Goal: Information Seeking & Learning: Learn about a topic

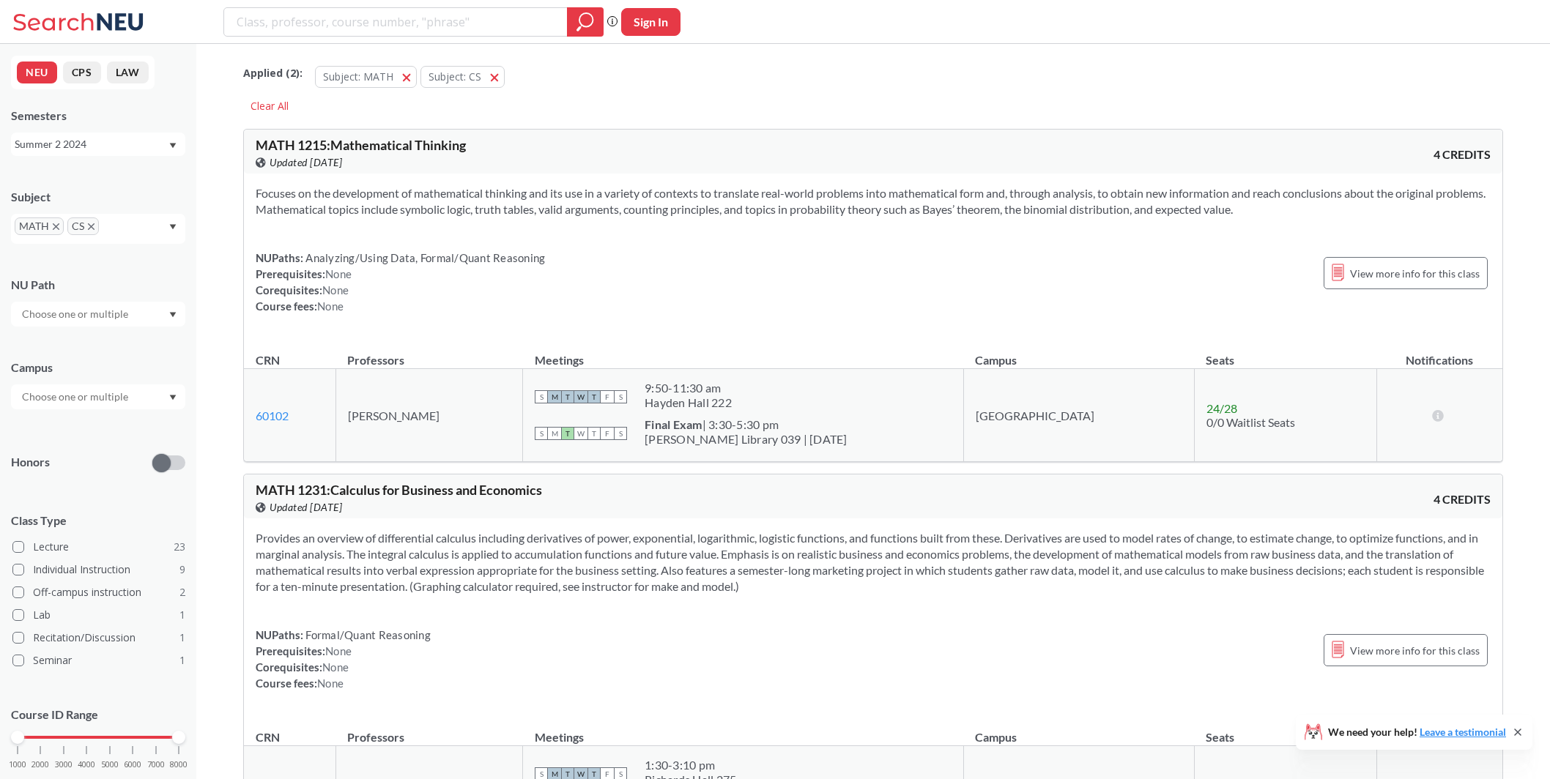
scroll to position [5700, 0]
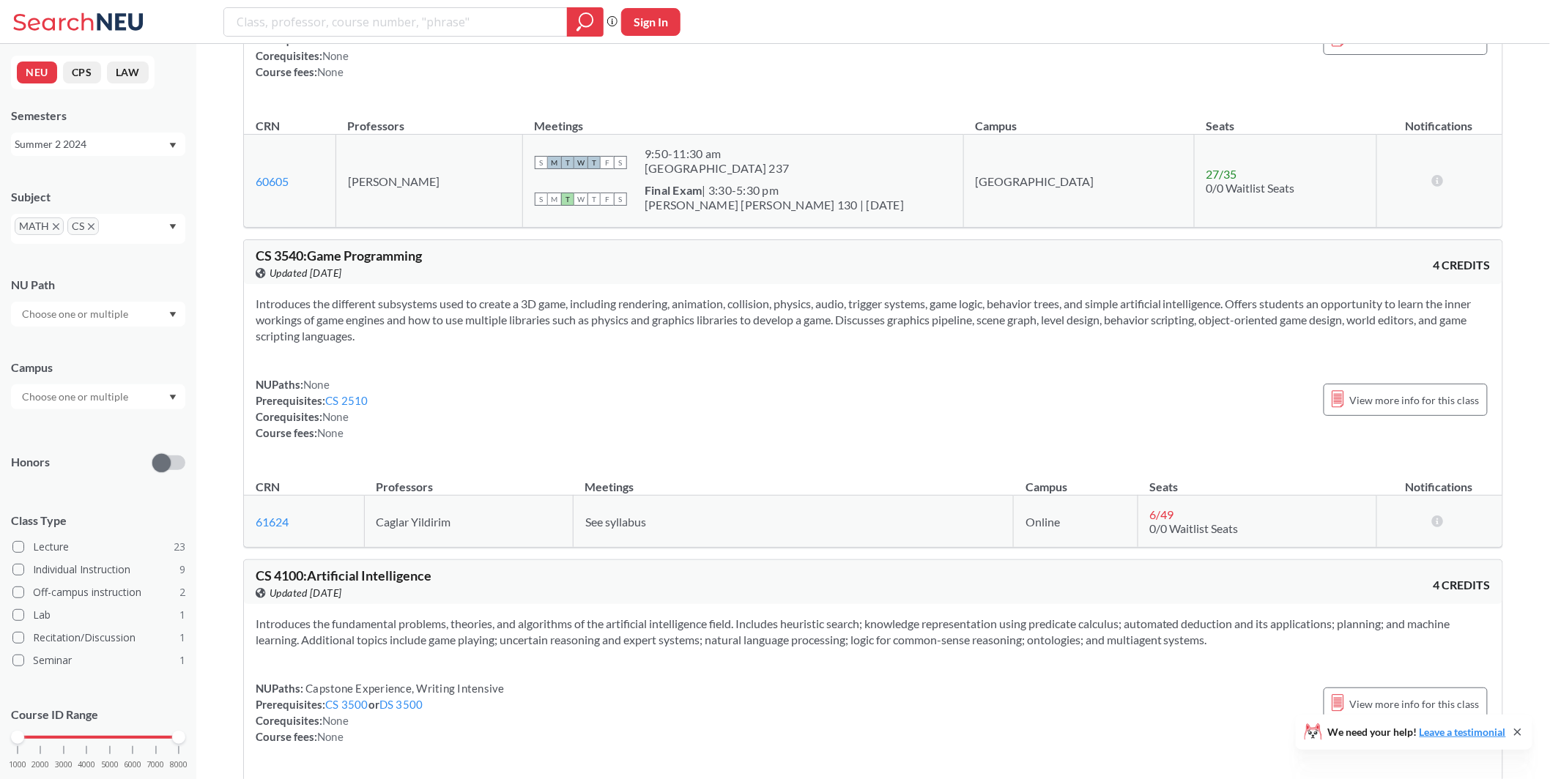
click at [133, 146] on div "Summer 2 2024" at bounding box center [91, 144] width 153 height 16
click at [127, 182] on div "Fall 2025" at bounding box center [102, 176] width 166 height 16
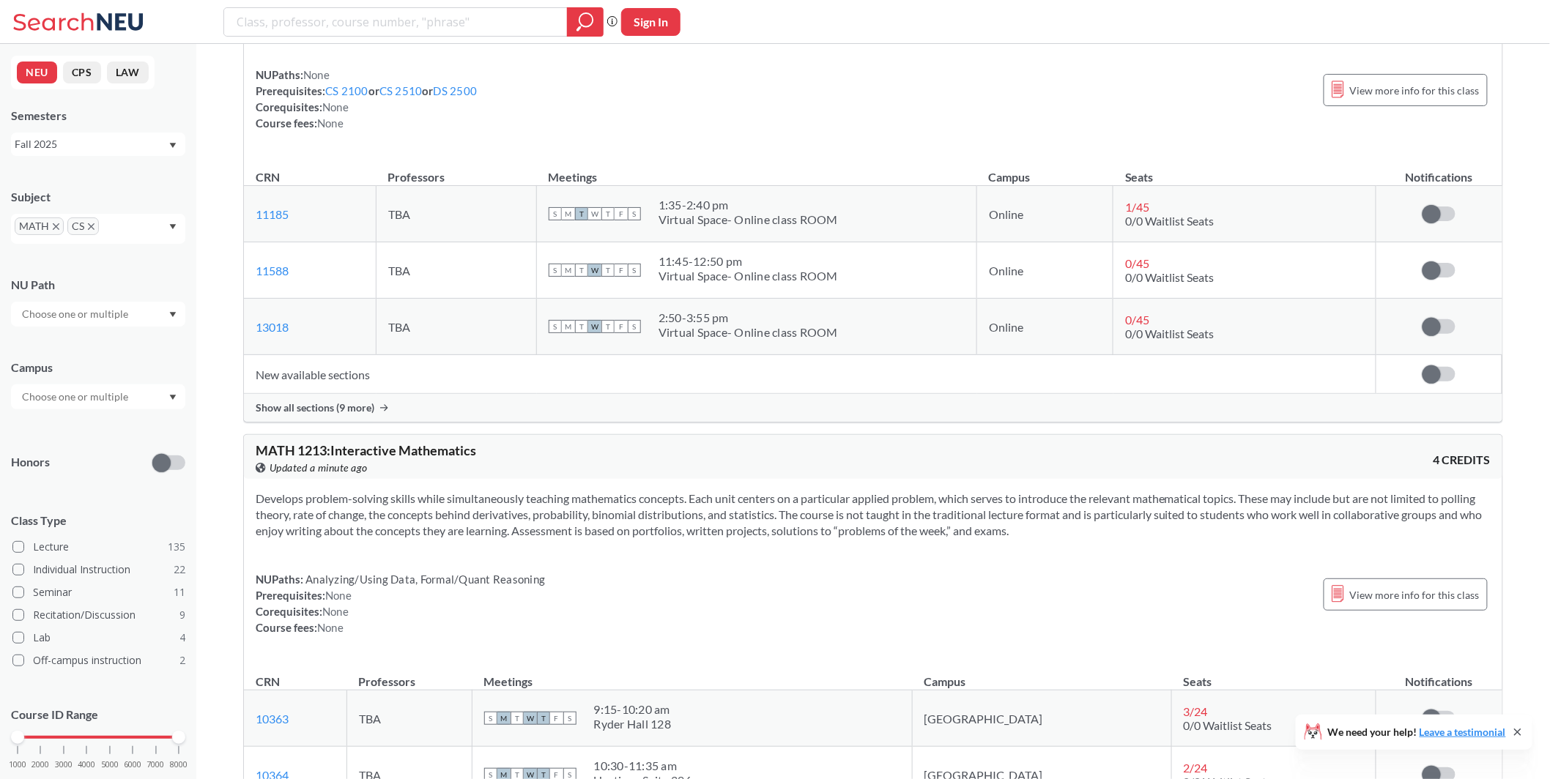
scroll to position [1532, 0]
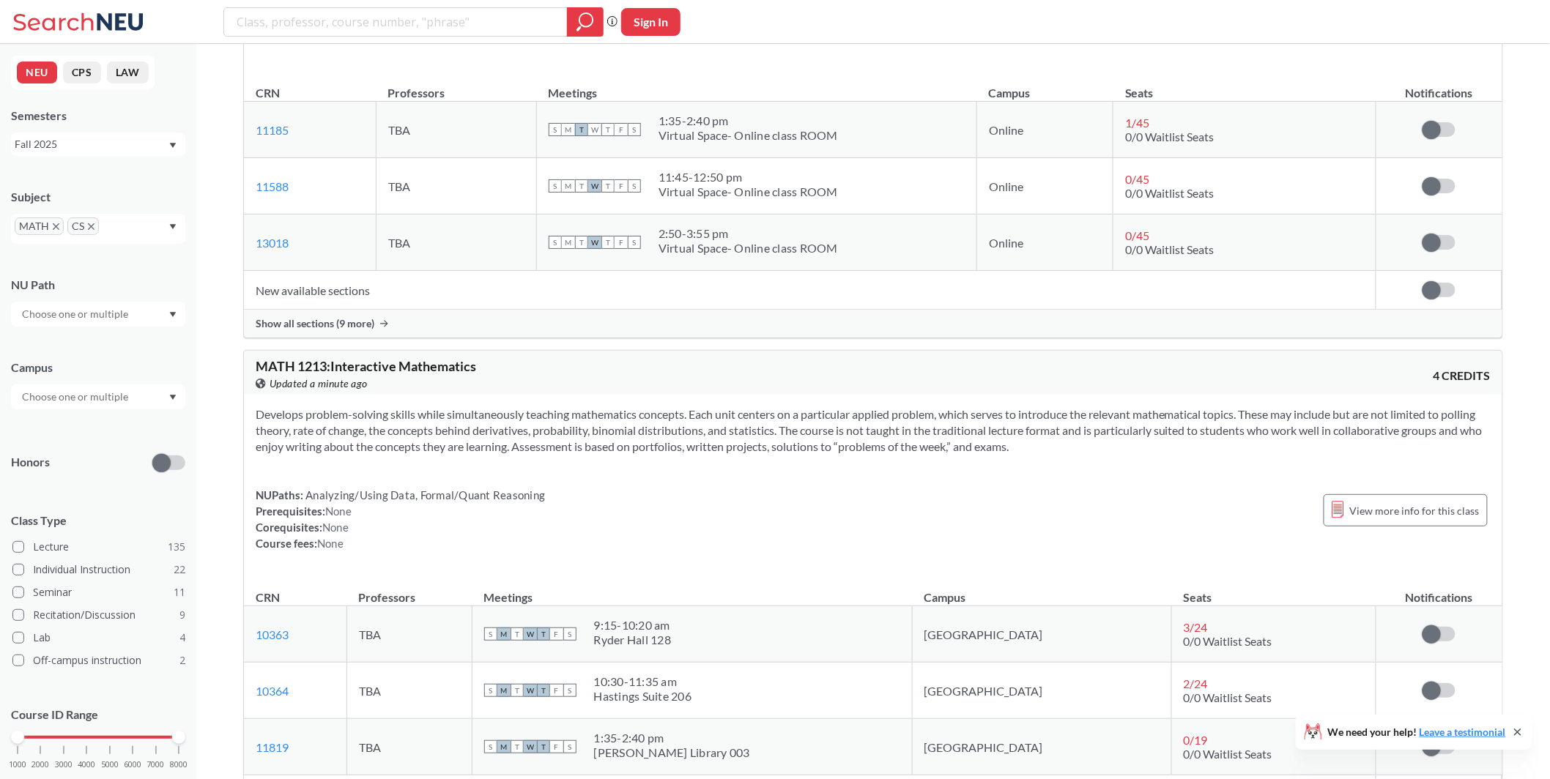
click at [171, 135] on div "Fall 2025" at bounding box center [98, 144] width 174 height 23
click at [130, 257] on div "Spring 2025" at bounding box center [102, 264] width 166 height 16
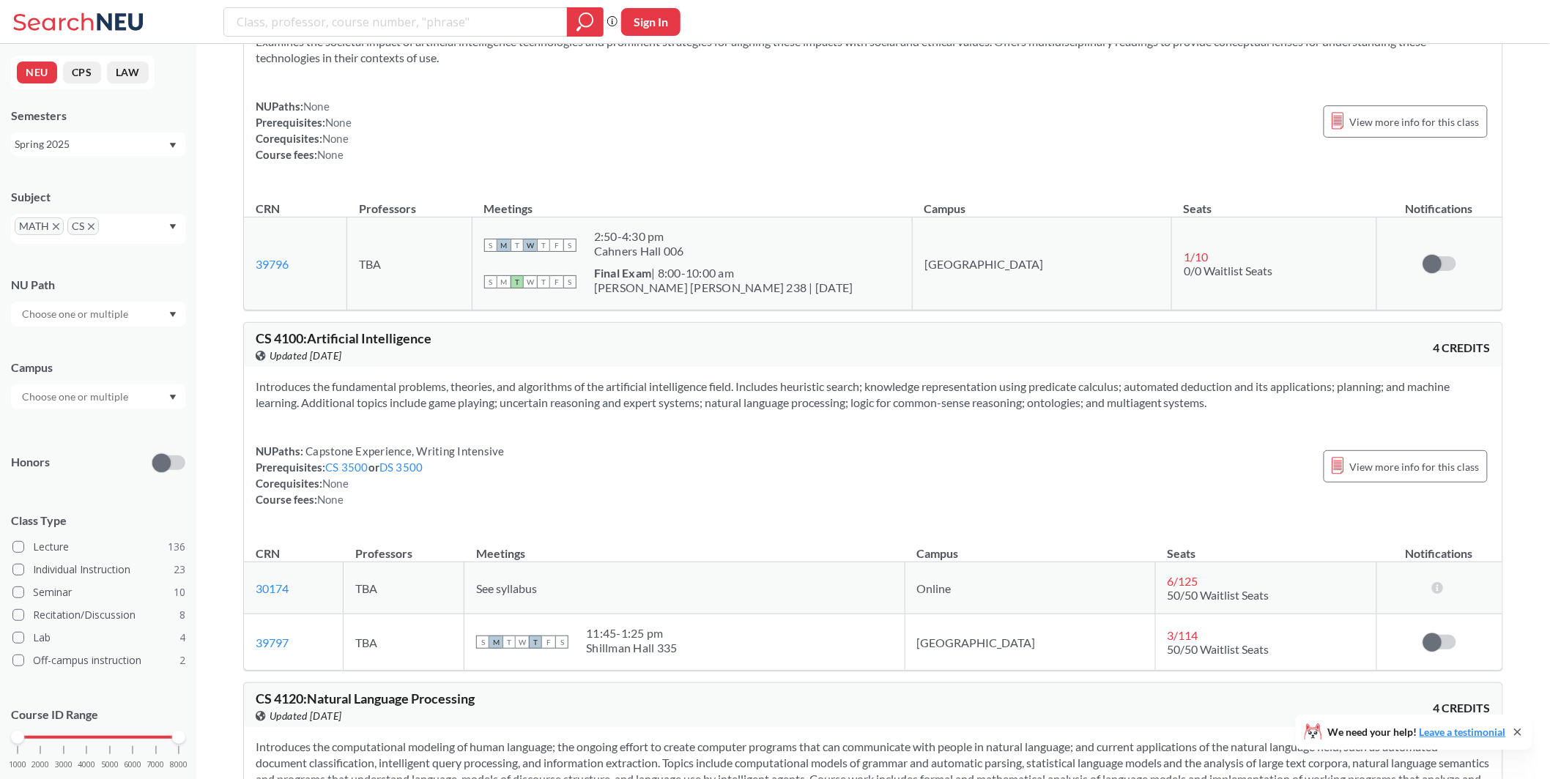
scroll to position [24093, 0]
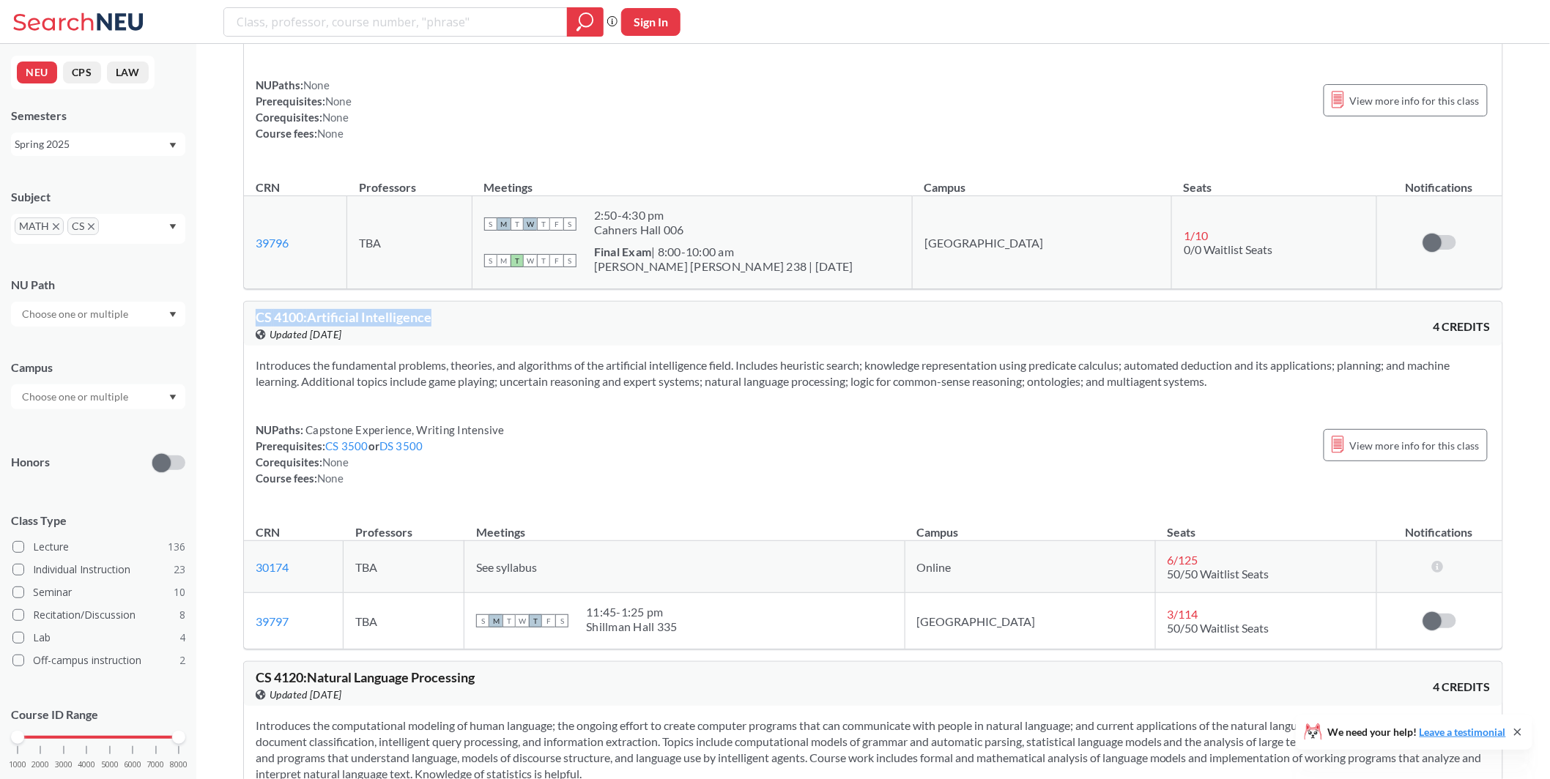
drag, startPoint x: 258, startPoint y: 211, endPoint x: 431, endPoint y: 214, distance: 172.9
click at [431, 309] on span "CS 4100 : Artificial Intelligence" at bounding box center [344, 317] width 176 height 16
copy span "CS 4100 : Artificial Intelligence"
click at [444, 196] on td "TBA" at bounding box center [409, 242] width 125 height 93
click at [110, 135] on div "Spring 2025" at bounding box center [98, 144] width 174 height 23
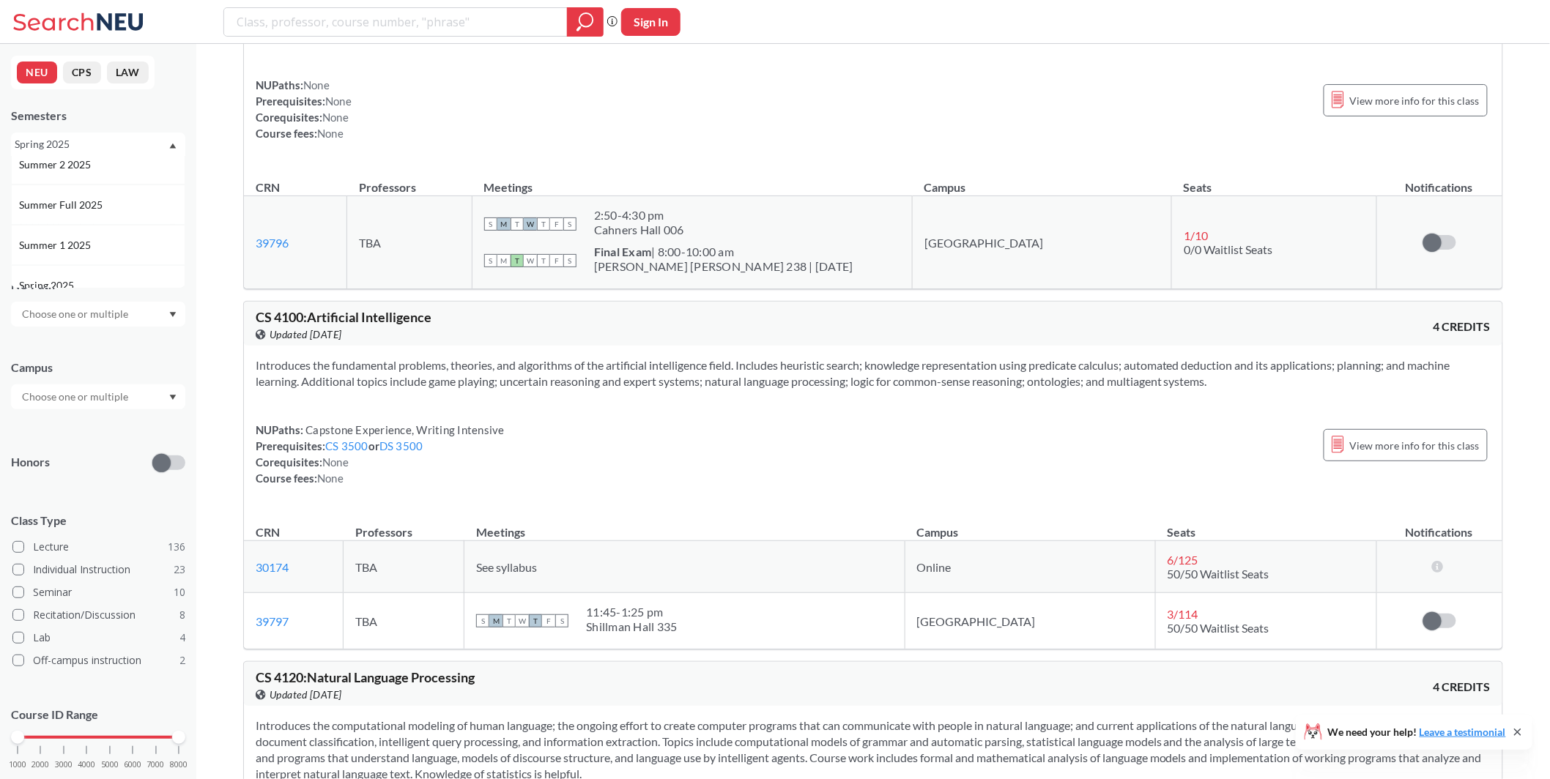
scroll to position [0, 0]
click at [475, 346] on div "Introduces the fundamental problems, theories, and algorithms of the artificial…" at bounding box center [873, 428] width 1258 height 164
